Goal: Information Seeking & Learning: Find specific page/section

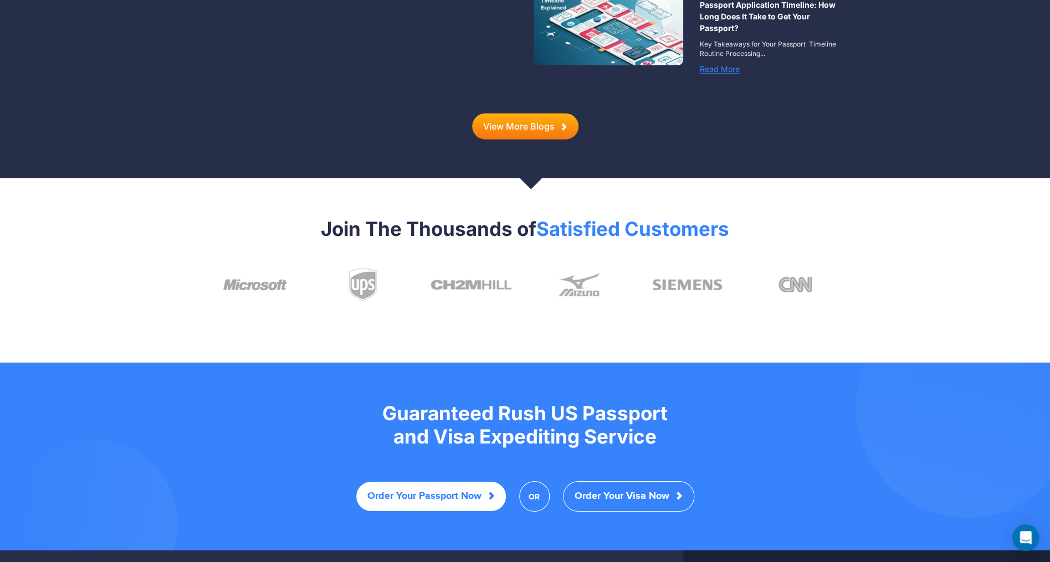
scroll to position [2078, 0]
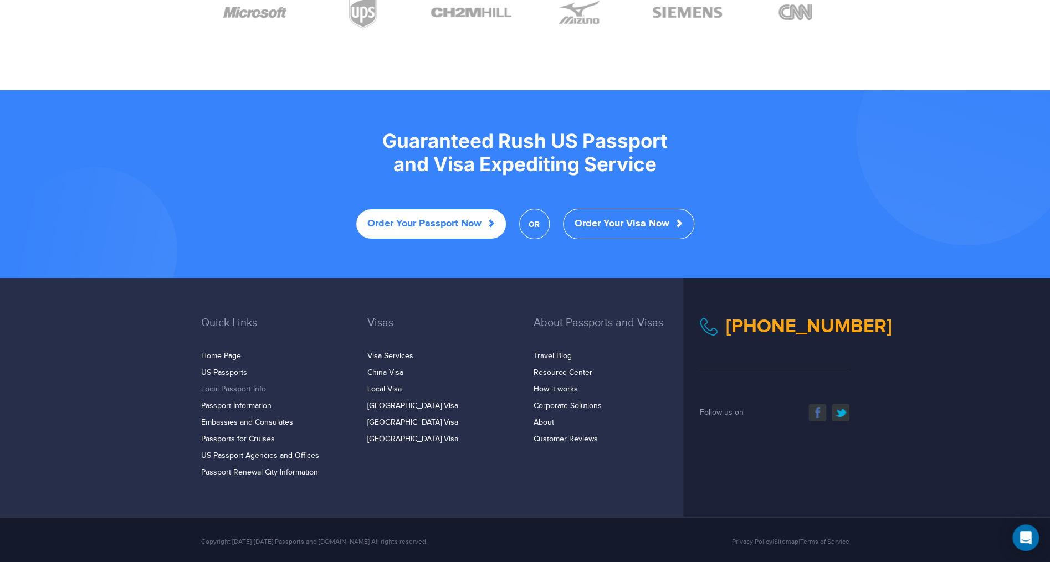
click at [223, 385] on link "Local Passport Info" at bounding box center [233, 389] width 65 height 9
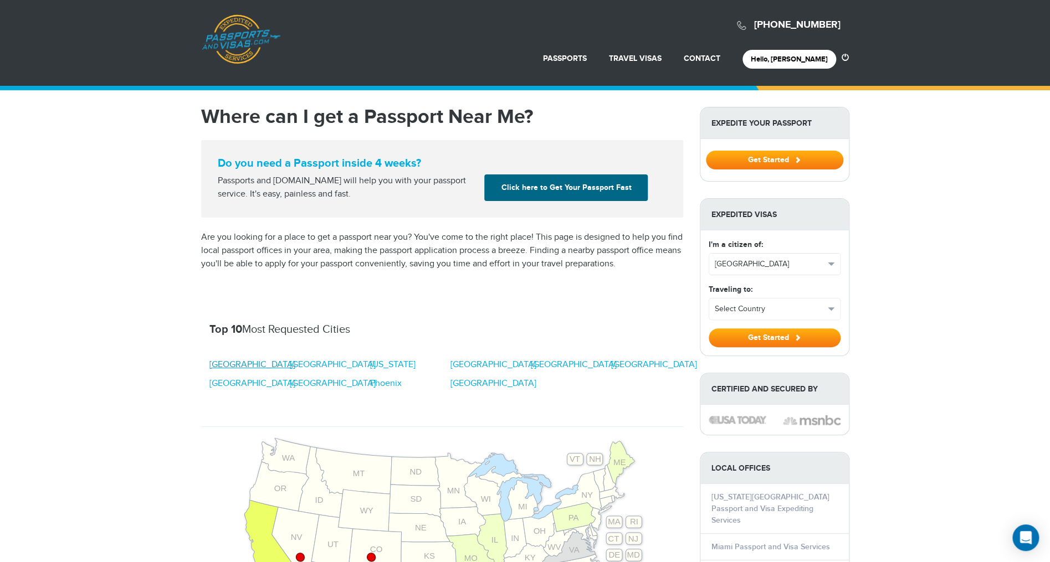
click at [223, 366] on link "Atlanta" at bounding box center [252, 365] width 86 height 13
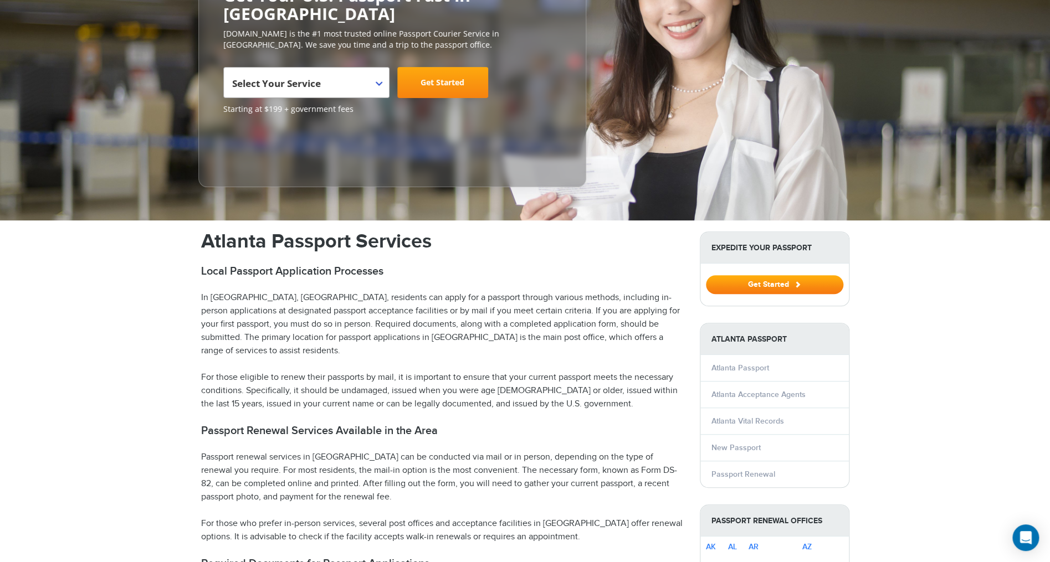
scroll to position [163, 0]
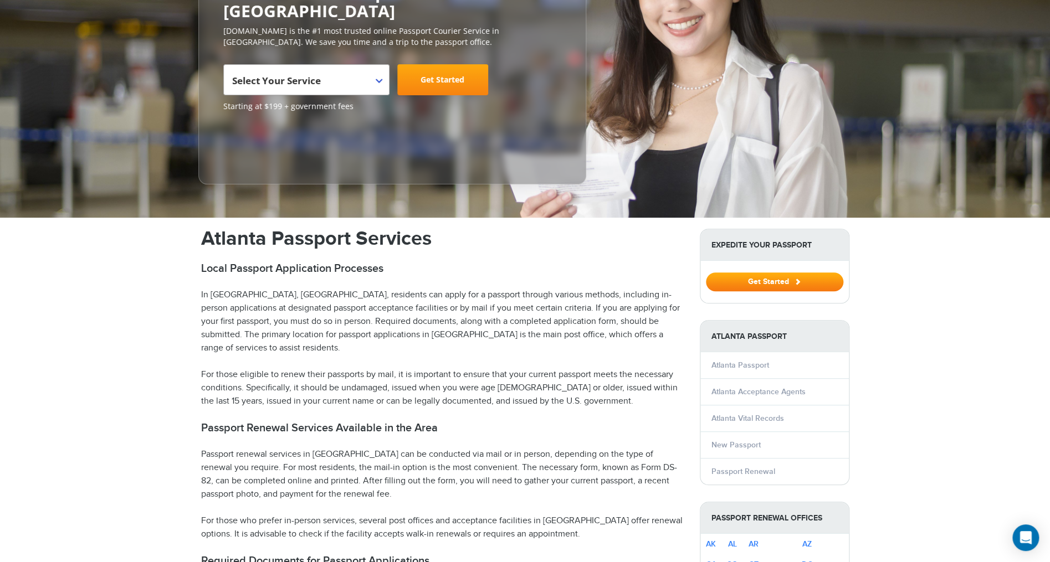
click at [454, 71] on link "Get Started" at bounding box center [442, 79] width 91 height 31
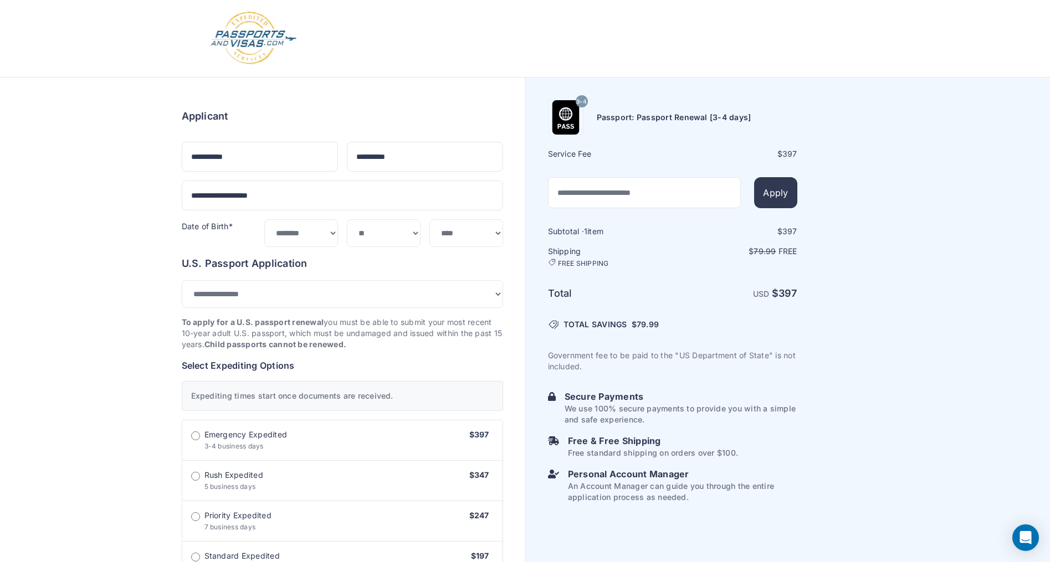
select select "*******"
select select "**"
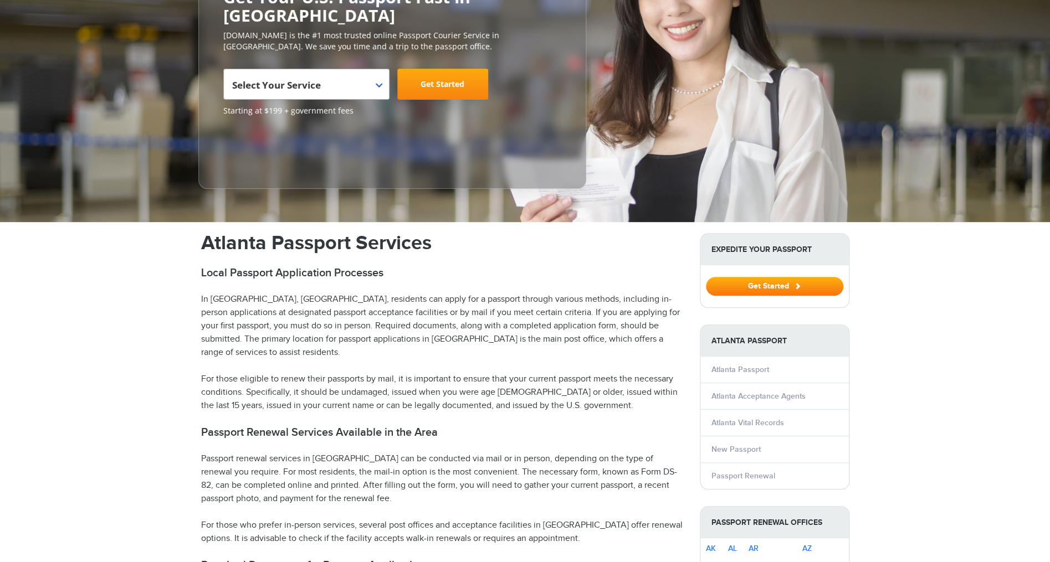
click at [750, 234] on strong "Expedite Your Passport" at bounding box center [774, 250] width 149 height 32
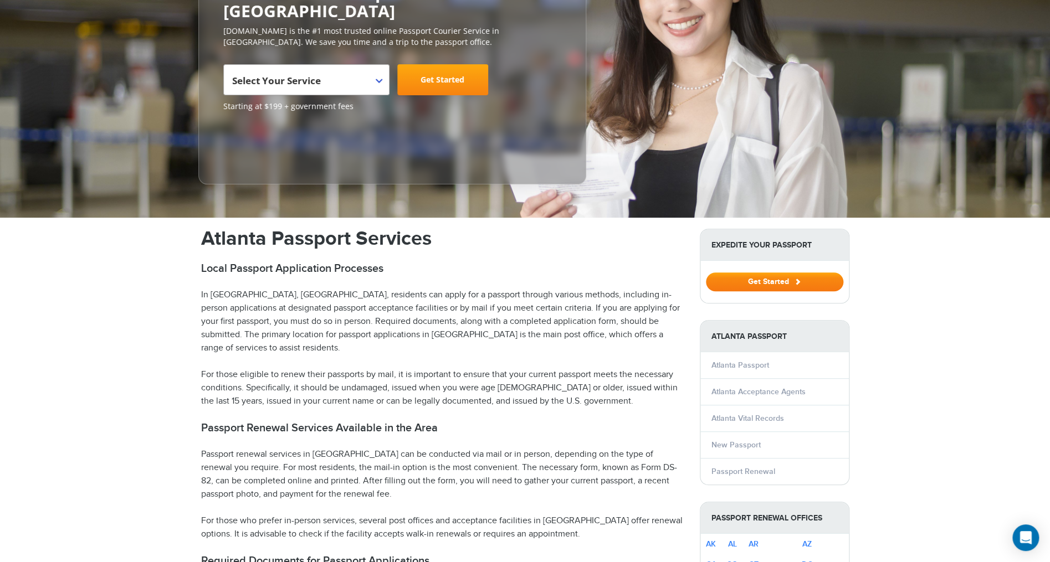
click at [765, 273] on button "Get Started" at bounding box center [774, 282] width 137 height 19
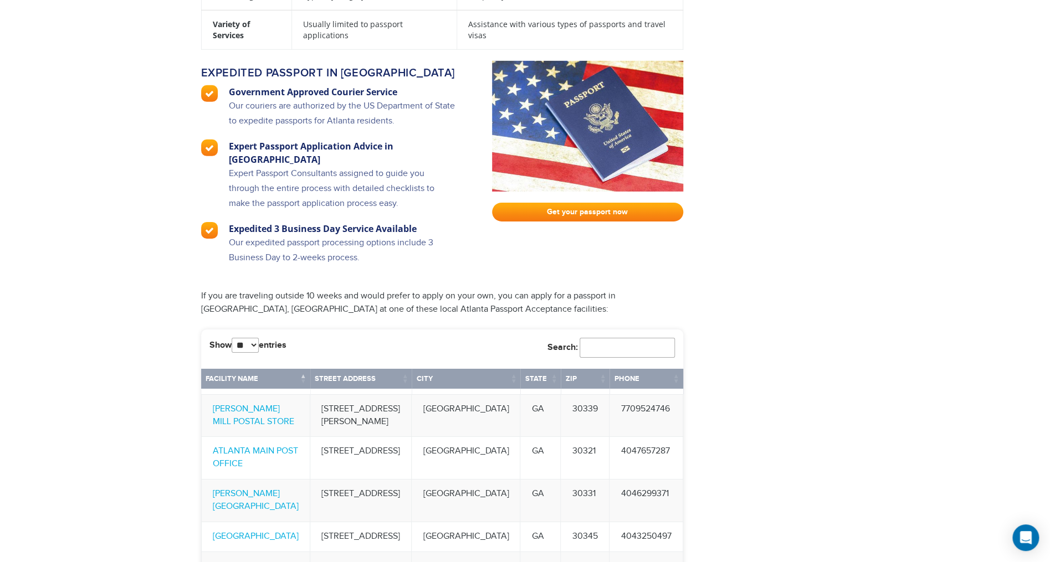
scroll to position [1881, 0]
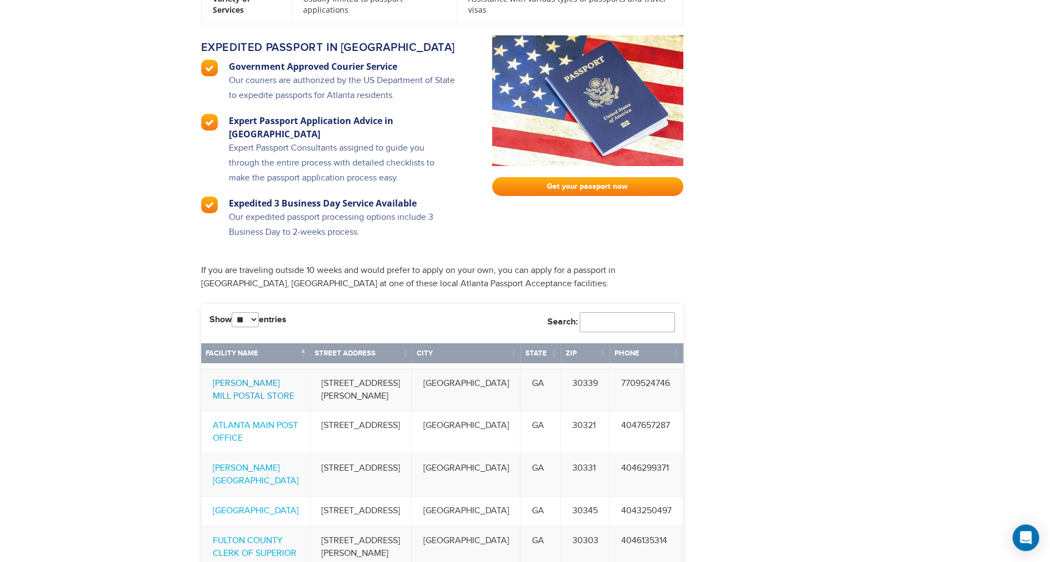
click at [294, 378] on link "[PERSON_NAME] MILL POSTAL STORE" at bounding box center [253, 389] width 81 height 23
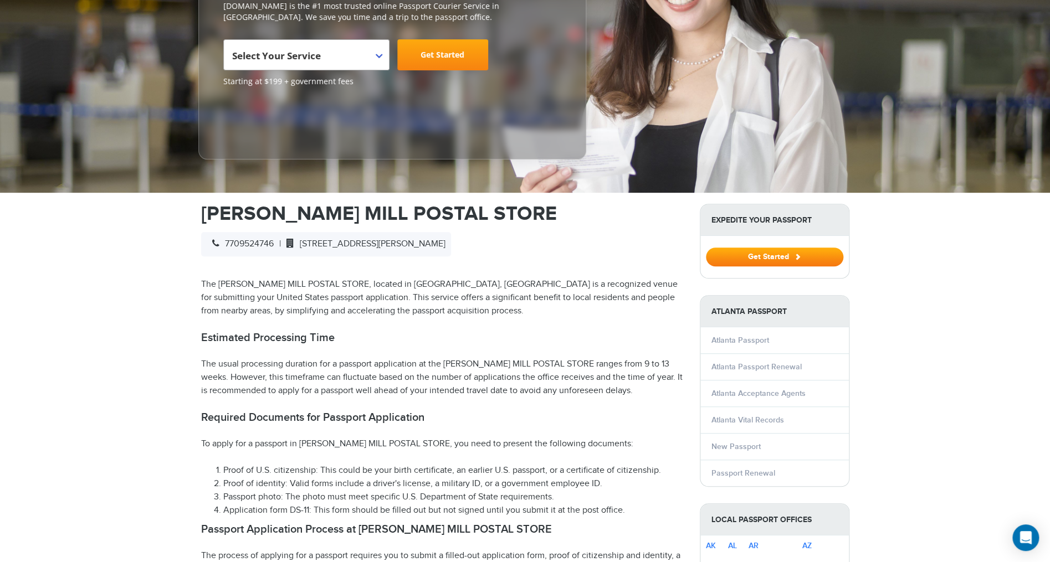
scroll to position [94, 0]
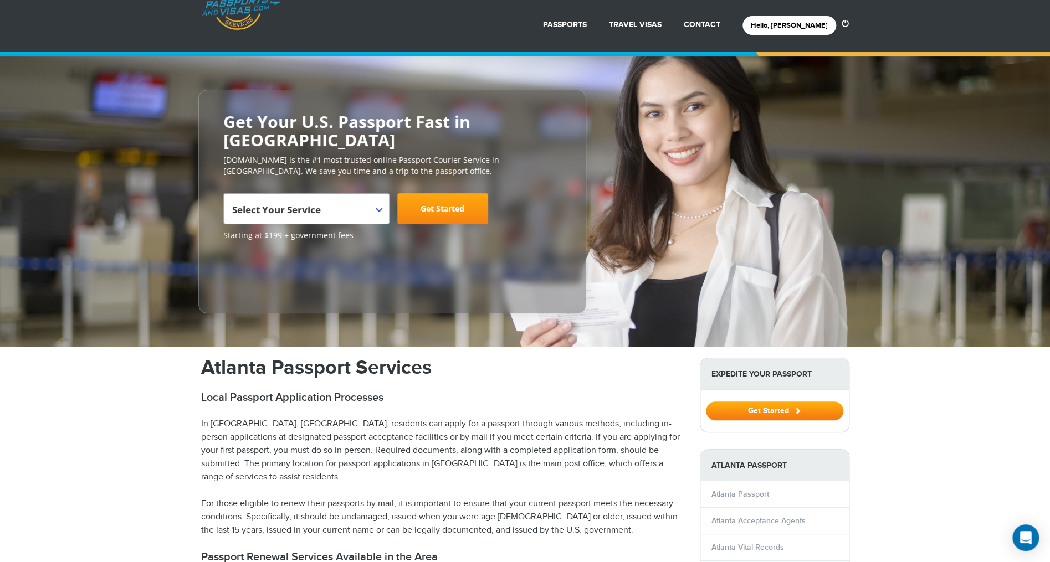
scroll to position [36, 0]
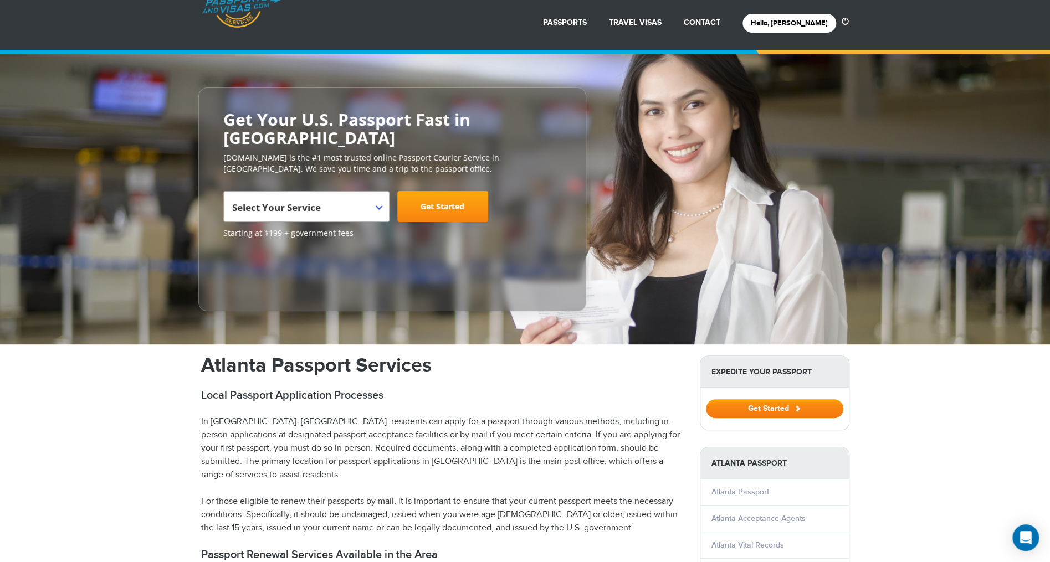
click at [767, 400] on button "Get Started" at bounding box center [774, 409] width 137 height 19
click at [748, 400] on button "Get Started" at bounding box center [774, 409] width 137 height 19
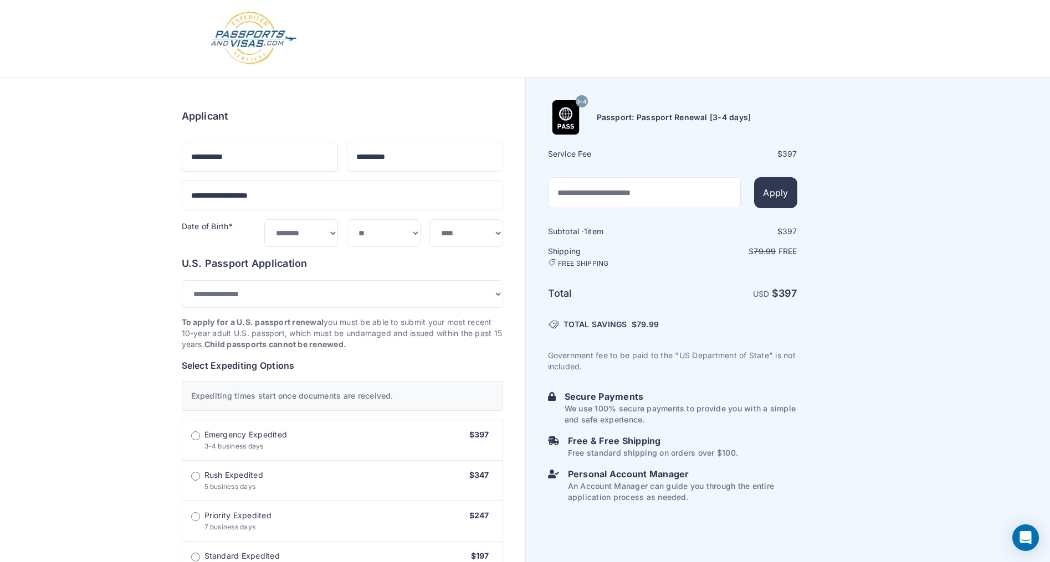
select select "*******"
select select "**"
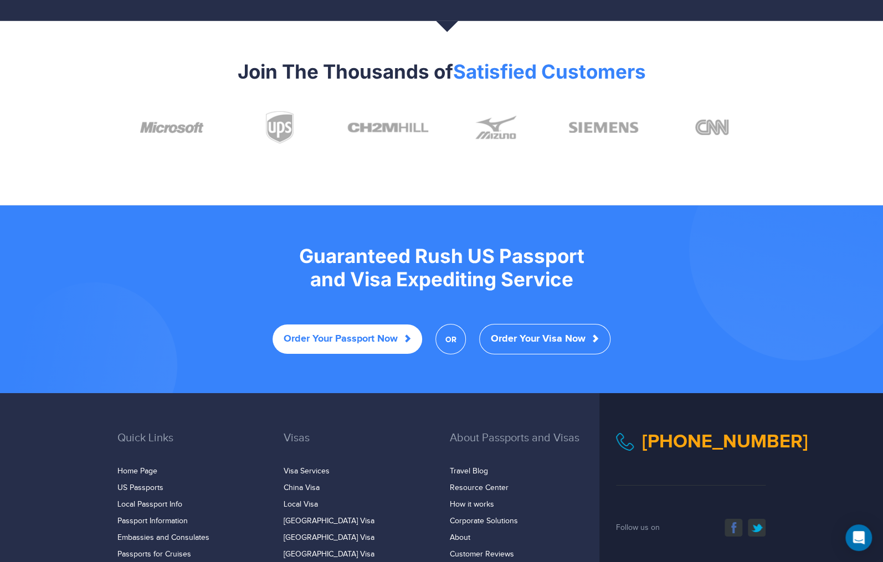
scroll to position [2078, 0]
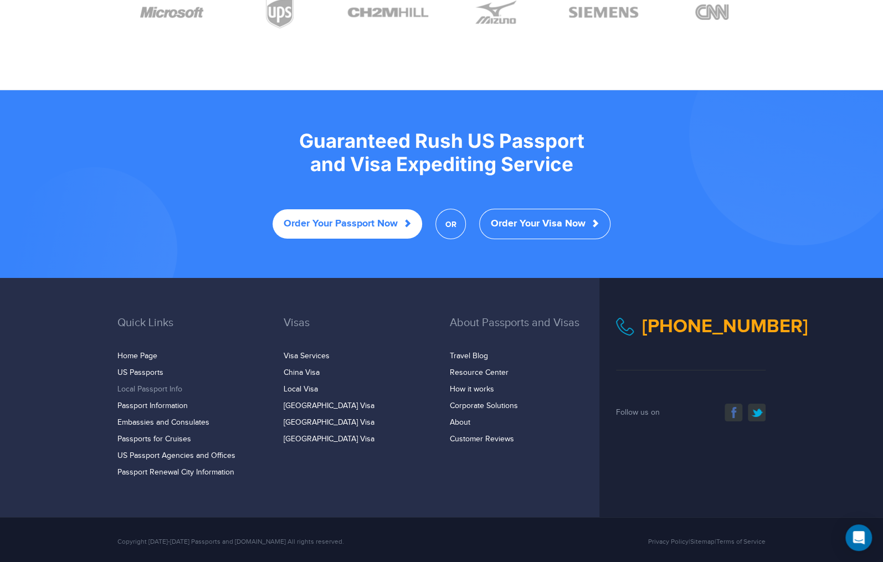
click at [149, 385] on link "Local Passport Info" at bounding box center [149, 389] width 65 height 9
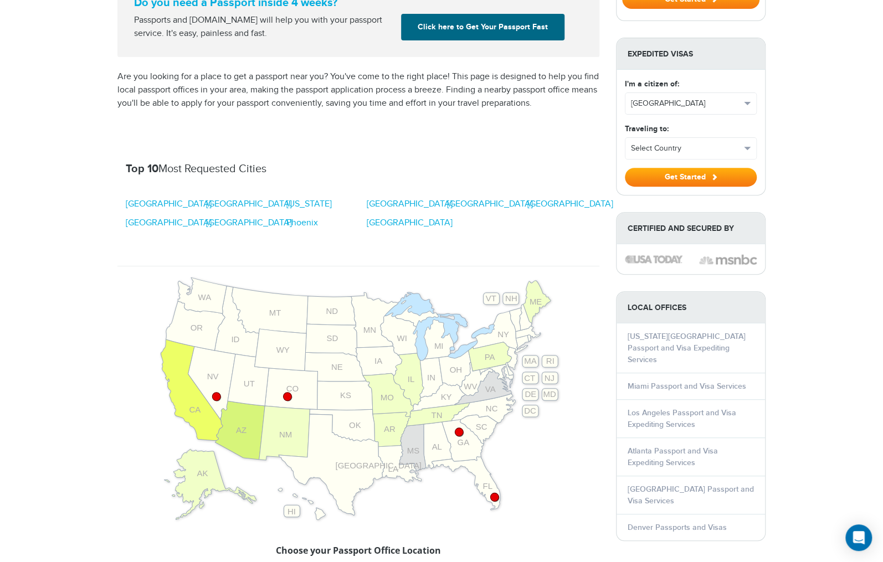
scroll to position [168, 0]
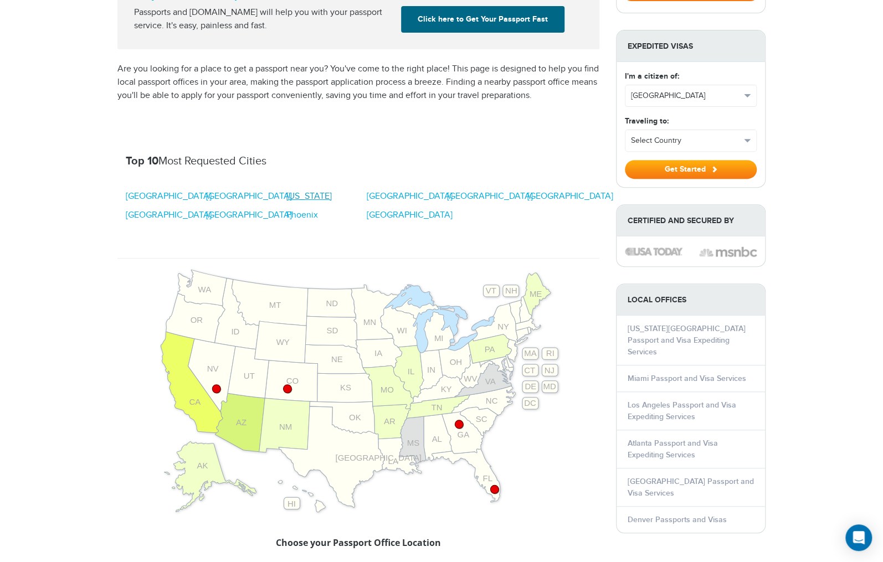
click at [301, 197] on link "[US_STATE]" at bounding box center [308, 196] width 45 height 13
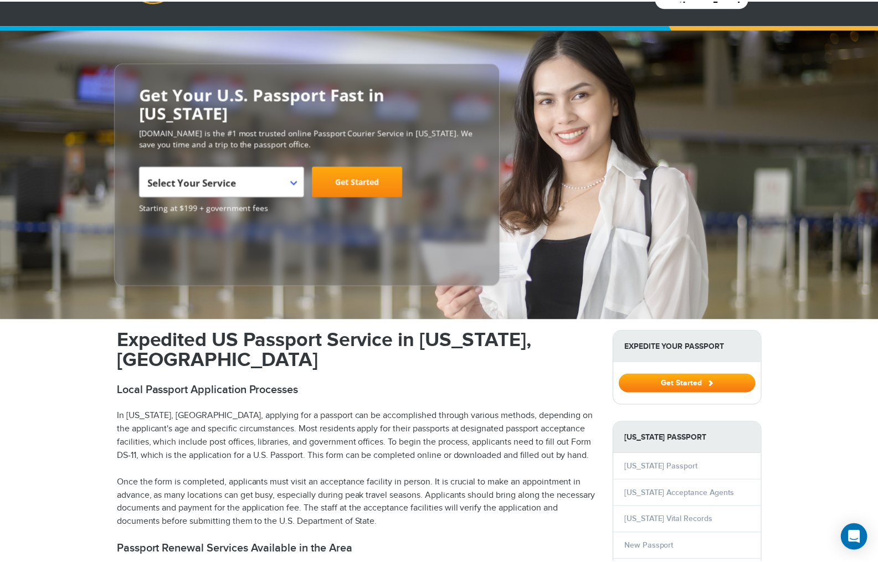
scroll to position [61, 0]
